Goal: Information Seeking & Learning: Find specific fact

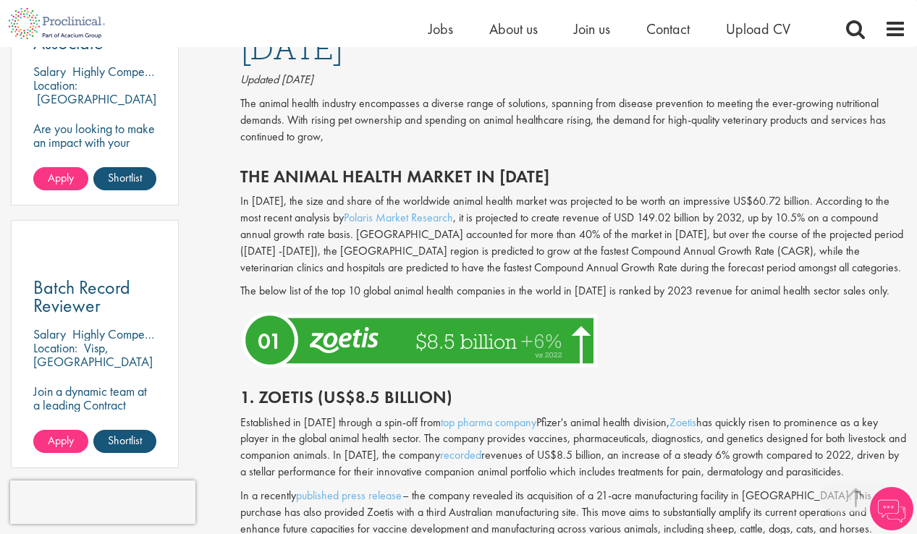
scroll to position [970, 0]
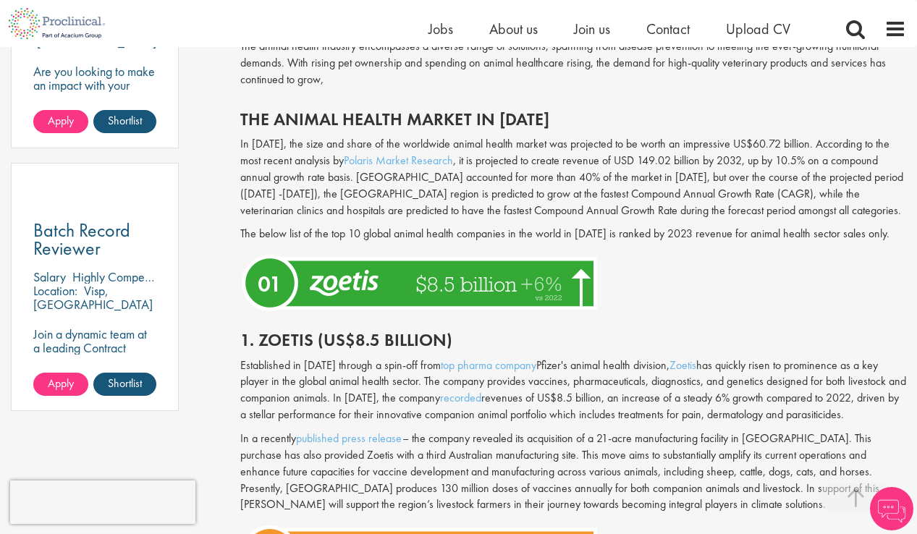
click at [289, 343] on h2 "1. Zoetis (US$8.5 billion)" at bounding box center [573, 340] width 666 height 19
copy h2 "Zoetis"
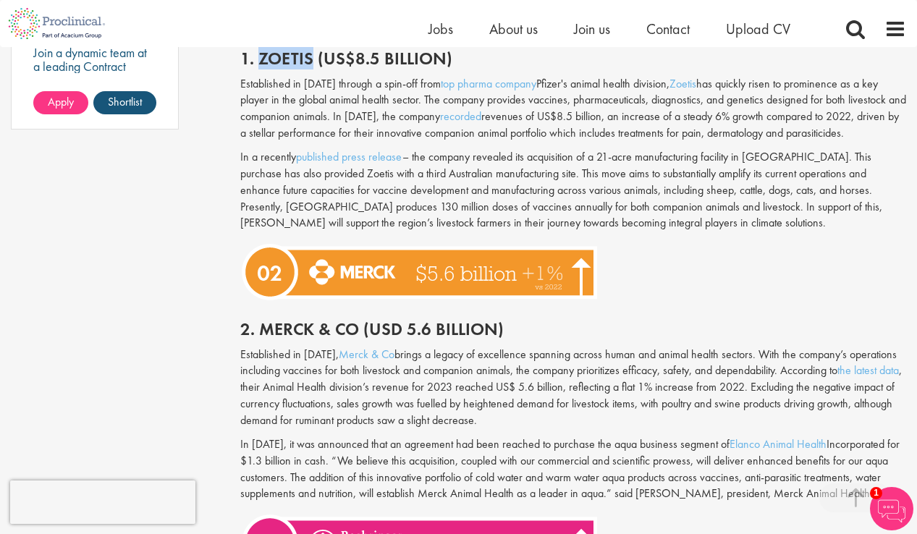
scroll to position [1275, 0]
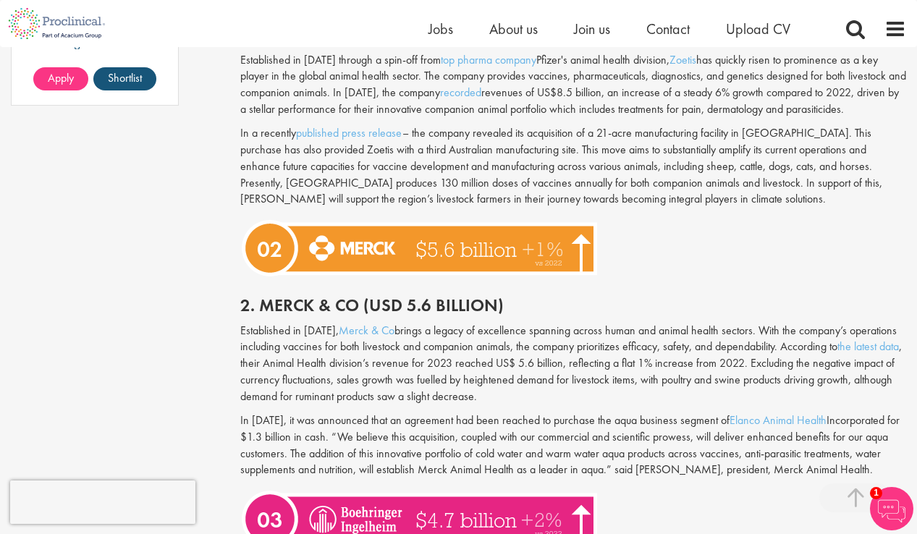
click at [274, 297] on h2 "2. Merck & Co (USD 5.6 billion)" at bounding box center [573, 305] width 666 height 19
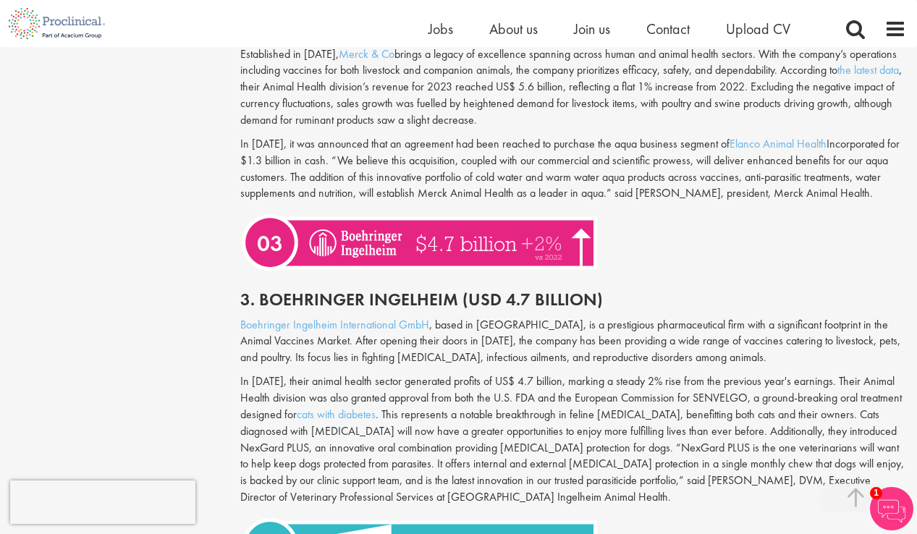
scroll to position [1562, 0]
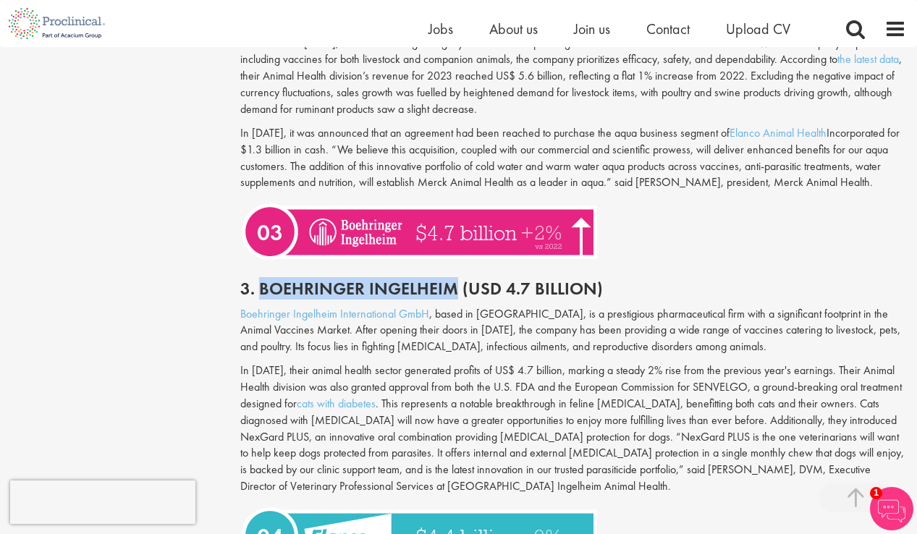
drag, startPoint x: 456, startPoint y: 306, endPoint x: 261, endPoint y: 306, distance: 195.4
click at [261, 298] on h2 "3. Boehringer Ingelheim (USD 4.7 Billion)" at bounding box center [573, 288] width 666 height 19
copy h2 "Boehringer Ingelheim"
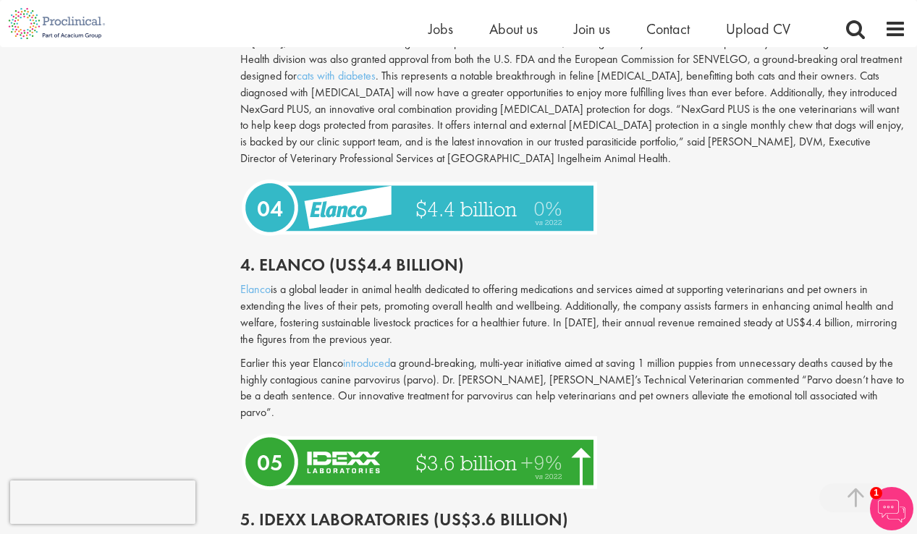
scroll to position [1909, 0]
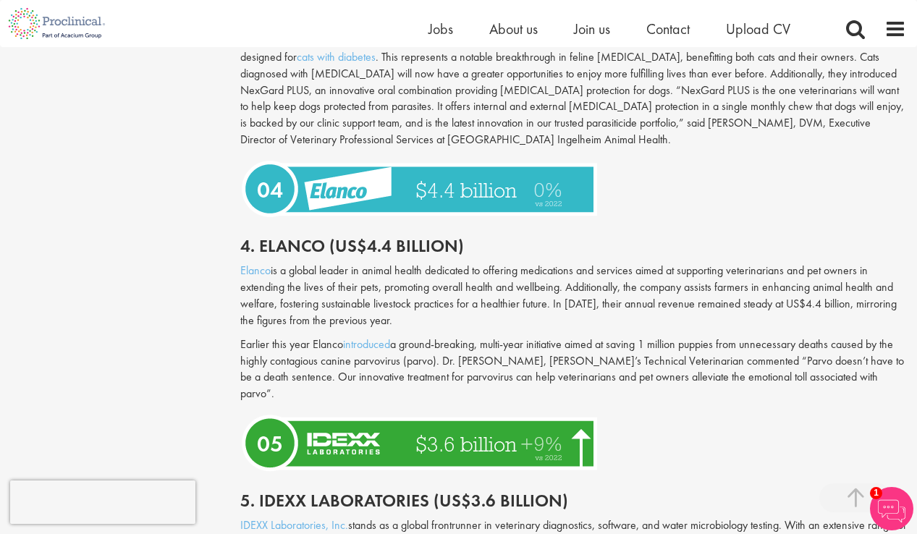
click at [284, 255] on h2 "4. Elanco (US$4.4 billion)" at bounding box center [573, 246] width 666 height 19
copy h2 "Elanco"
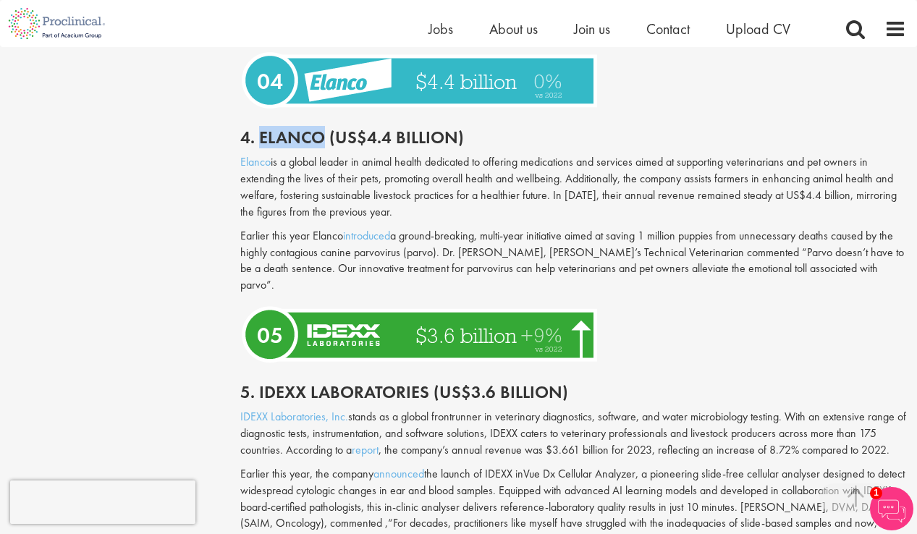
scroll to position [2020, 0]
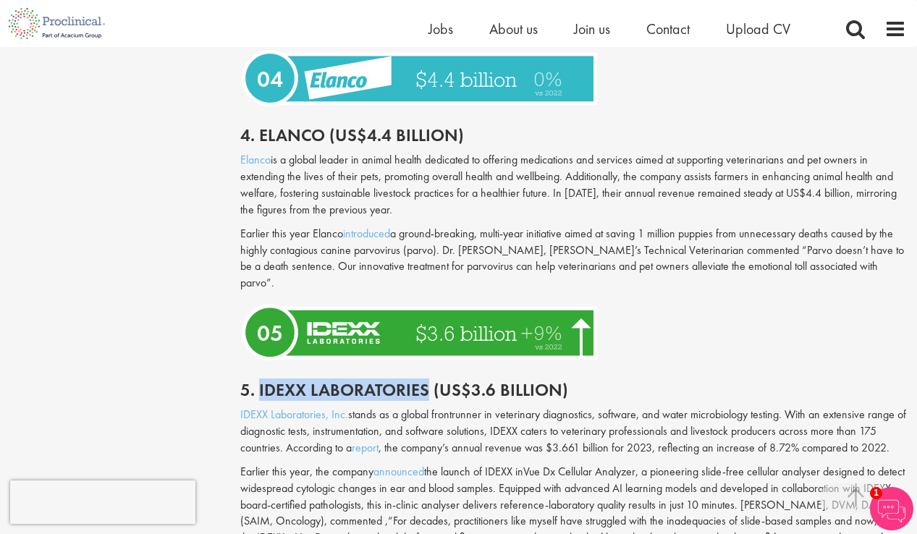
drag, startPoint x: 429, startPoint y: 393, endPoint x: 256, endPoint y: 393, distance: 173.0
click at [256, 393] on h2 "5. Idexx Laboratories (US$3.6 billion)" at bounding box center [573, 390] width 666 height 19
copy h2 "Idexx Laboratories"
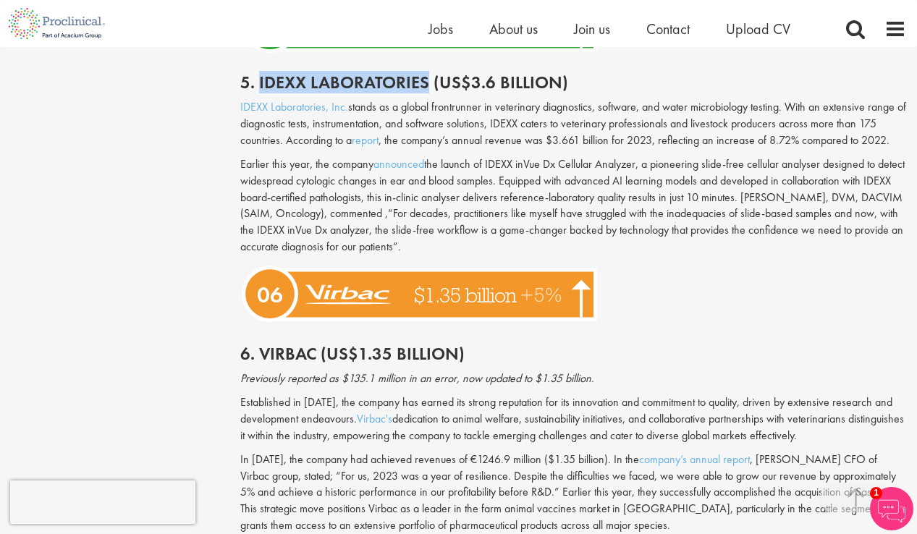
scroll to position [2364, 0]
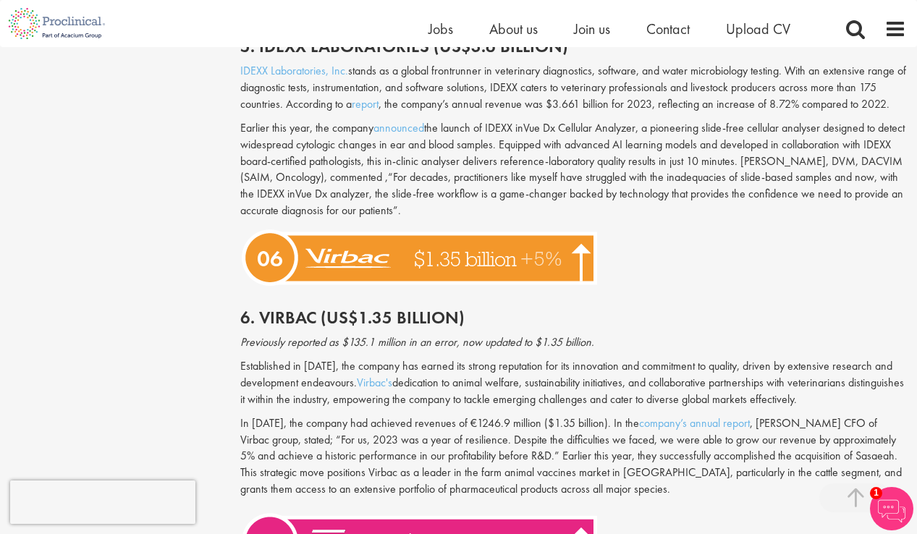
click at [287, 314] on h2 "6. Virbac (US$1.35 billion)" at bounding box center [573, 317] width 666 height 19
copy h2 "Virbac"
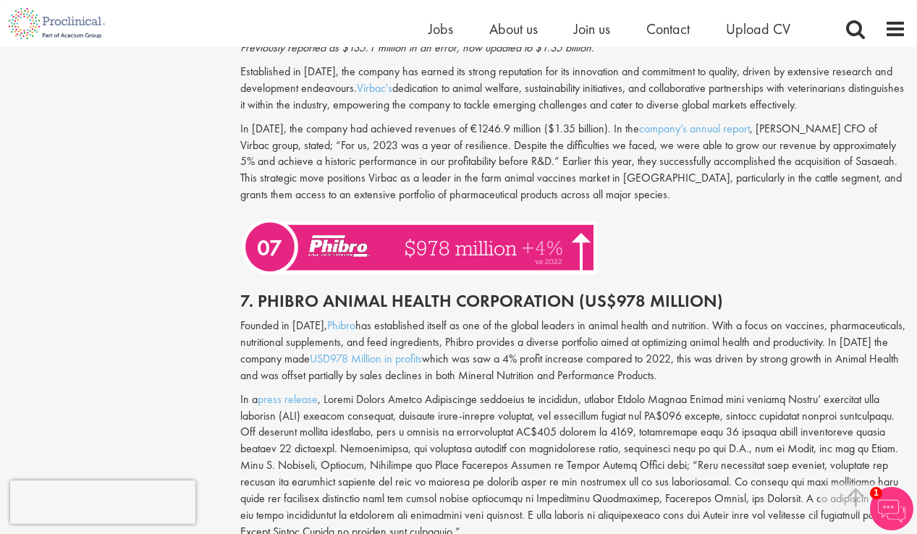
scroll to position [2662, 0]
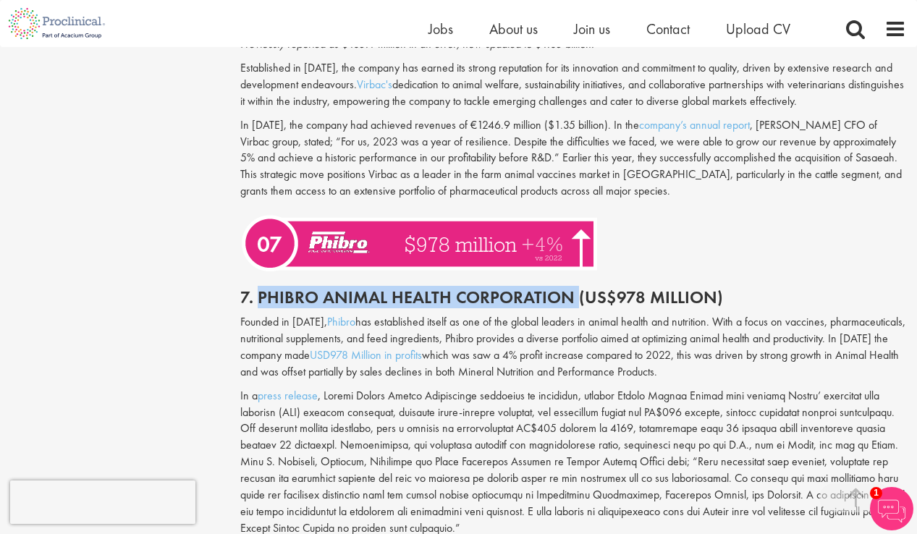
drag, startPoint x: 573, startPoint y: 303, endPoint x: 255, endPoint y: 302, distance: 317.7
click at [255, 302] on h2 "7. Phibro Animal Health Corporation (US$978 Million)" at bounding box center [573, 297] width 666 height 19
copy h2 "Phibro Animal Health Corporation"
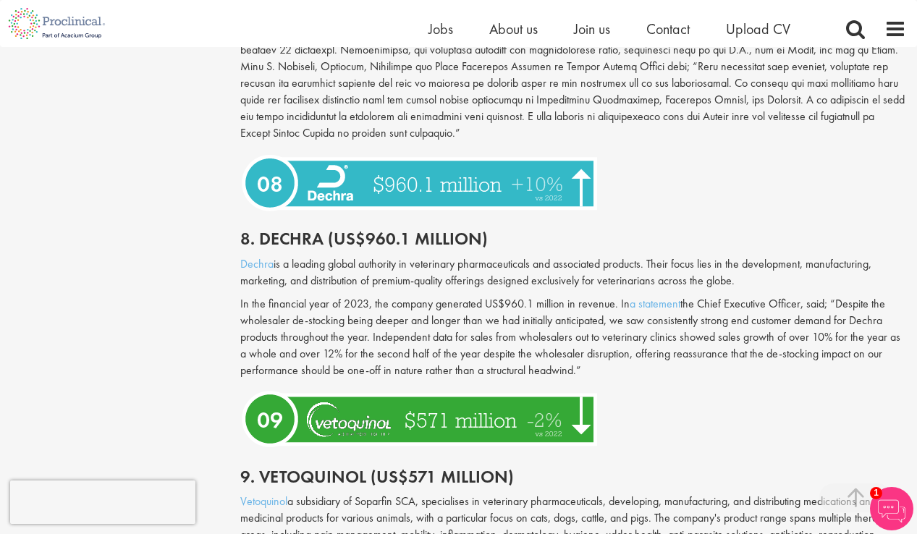
scroll to position [3095, 0]
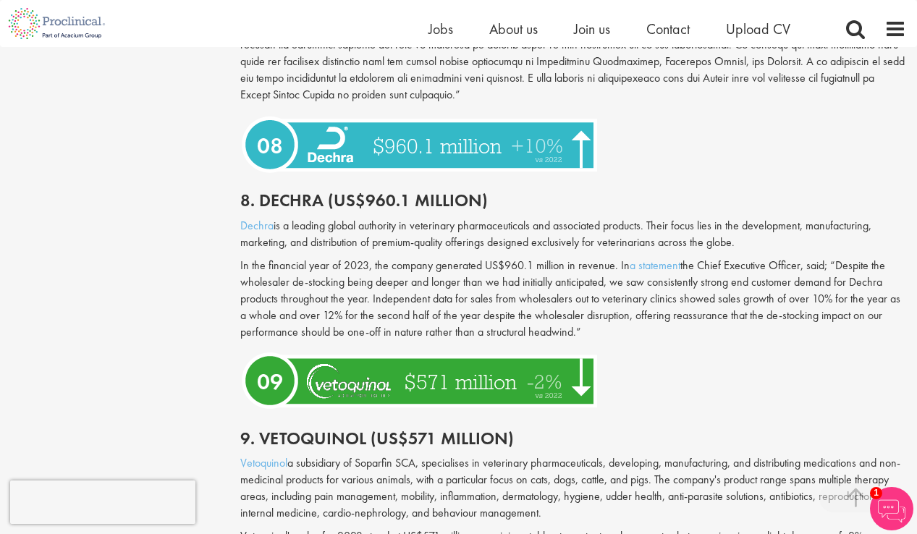
click at [285, 199] on h2 "8. Dechra (US$960.1 million)" at bounding box center [573, 200] width 666 height 19
copy h2 "Dechra"
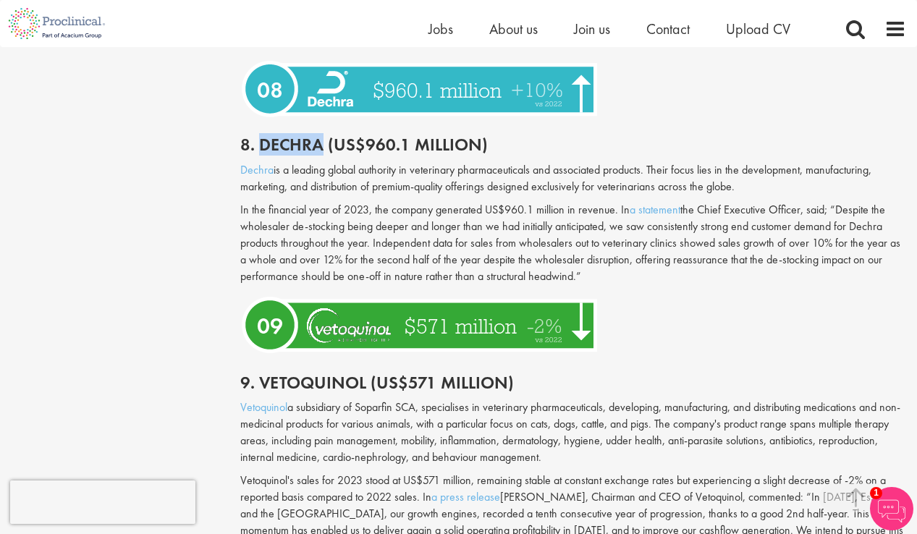
scroll to position [3173, 0]
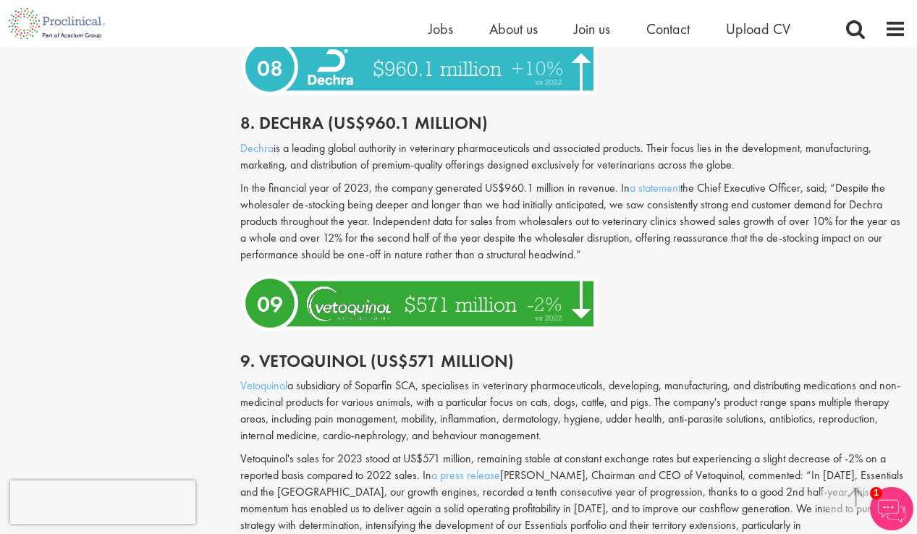
click at [320, 364] on h2 "9. Vetoquinol (US$571 million)" at bounding box center [573, 361] width 666 height 19
copy h2 "Vetoquinol"
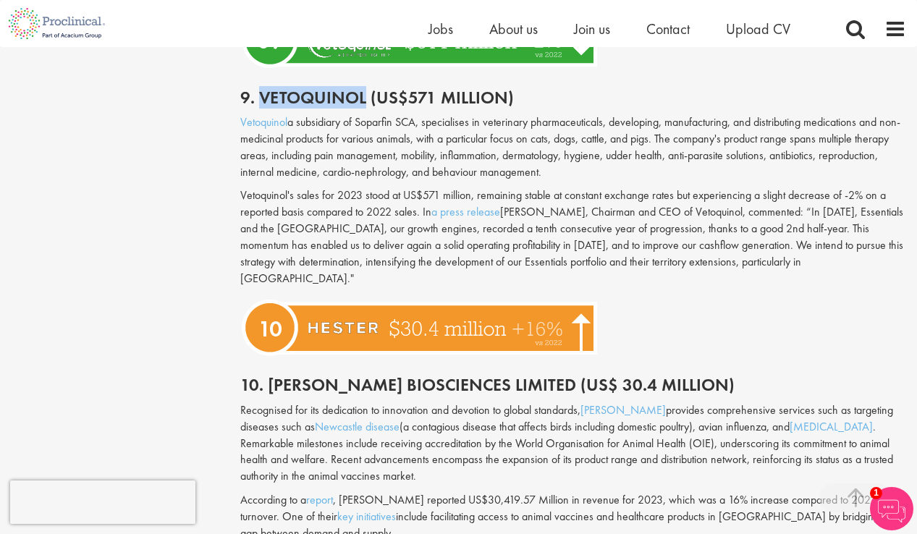
scroll to position [3484, 0]
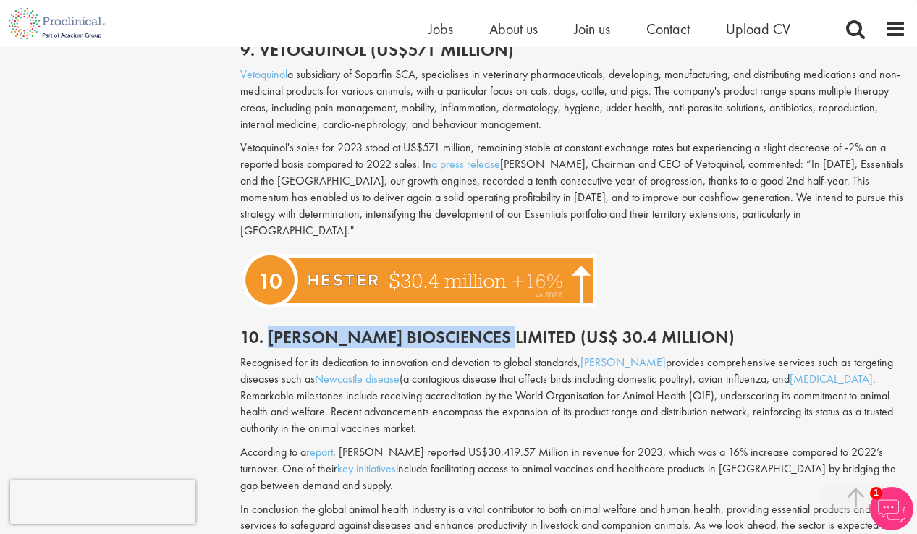
drag, startPoint x: 495, startPoint y: 323, endPoint x: 267, endPoint y: 321, distance: 228.0
click at [267, 328] on h2 "10. [PERSON_NAME] Biosciences Limited (US$ 30.4 million)" at bounding box center [573, 337] width 666 height 19
copy h2 "[PERSON_NAME] Biosciences Limited"
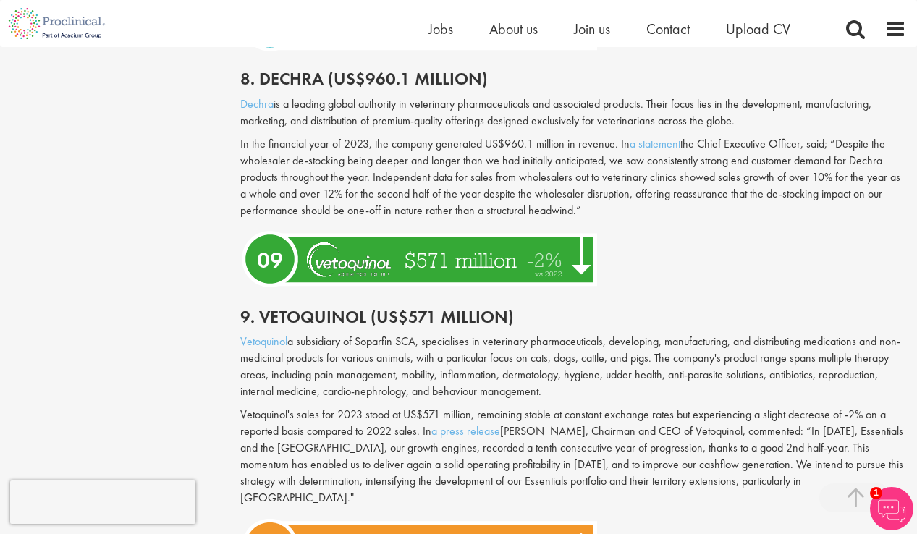
scroll to position [3156, 0]
